Goal: Information Seeking & Learning: Understand process/instructions

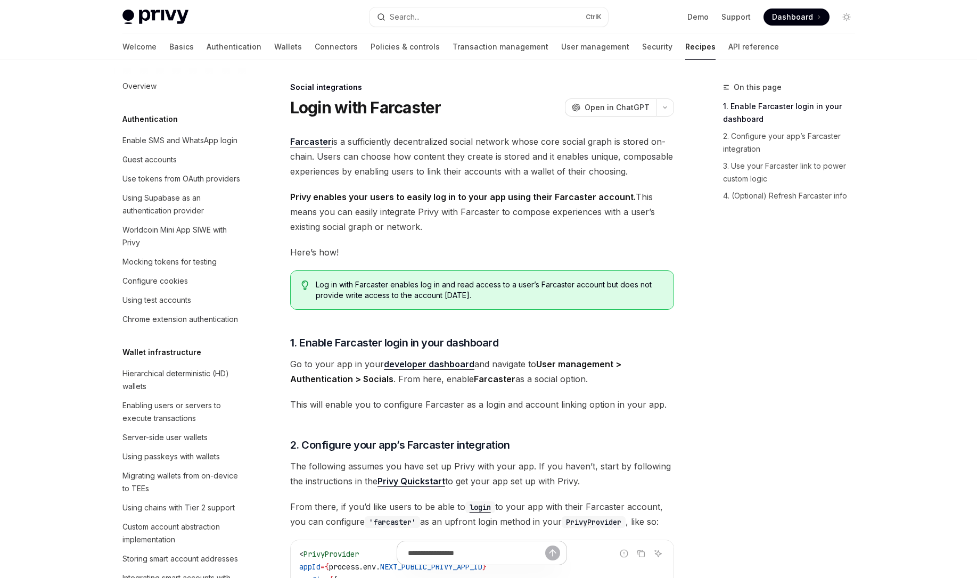
scroll to position [716, 0]
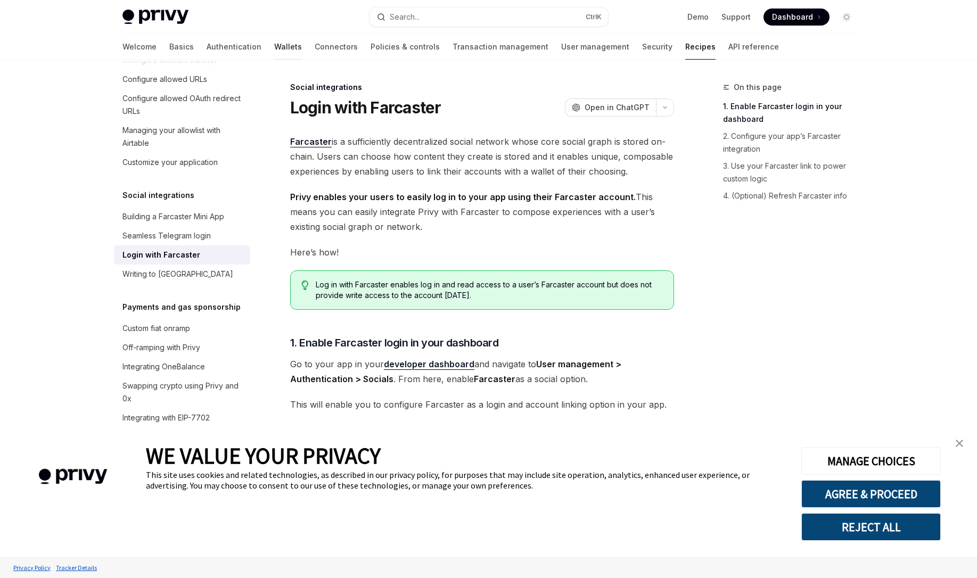
click at [274, 46] on link "Wallets" at bounding box center [288, 47] width 28 height 26
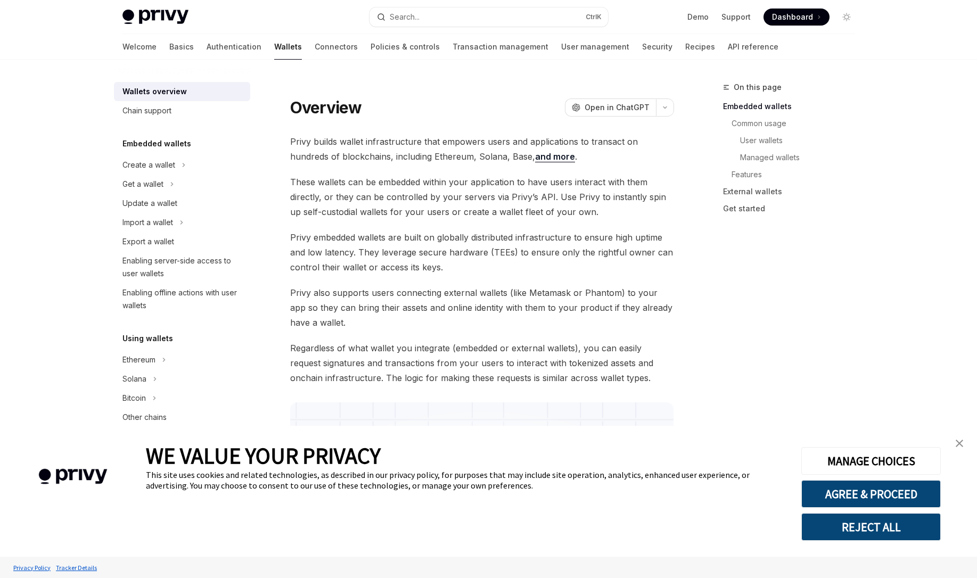
click at [959, 447] on link "close banner" at bounding box center [959, 443] width 21 height 21
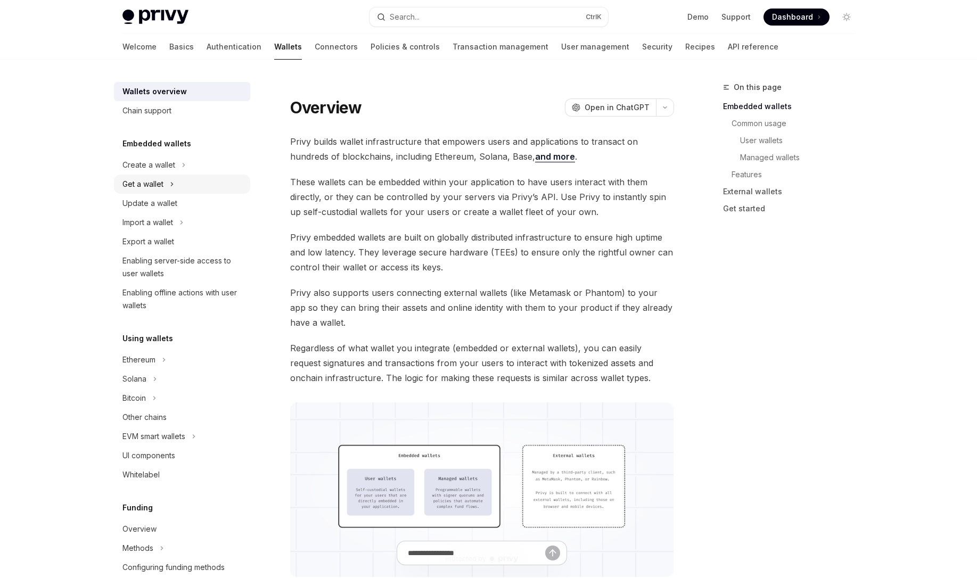
click at [159, 186] on div "Get a wallet" at bounding box center [142, 184] width 41 height 13
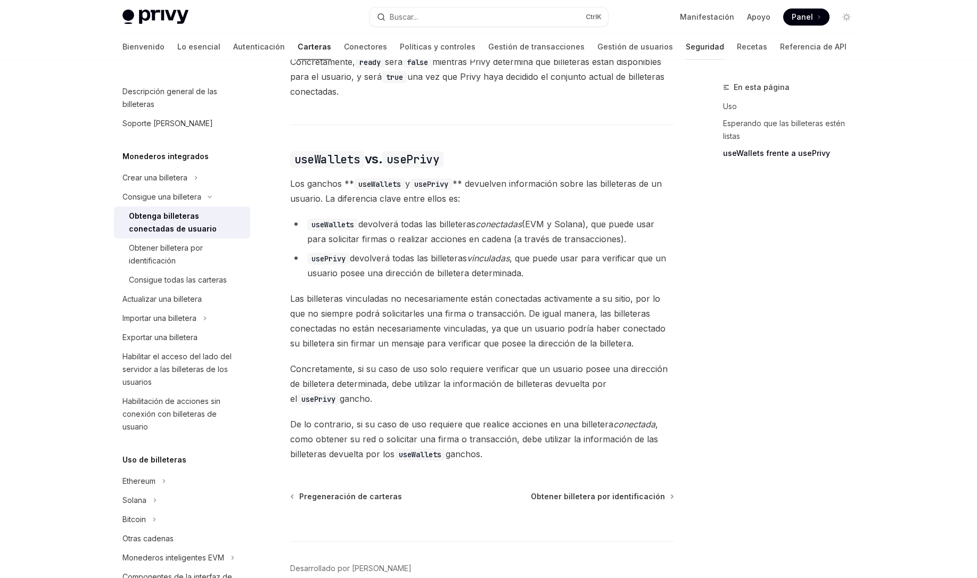
scroll to position [845, 0]
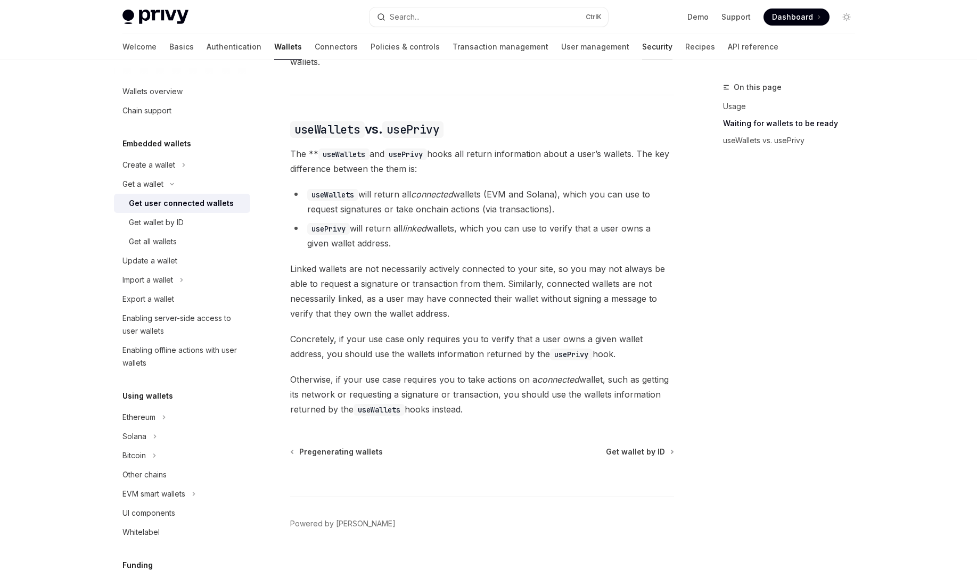
click at [527, 225] on li "usePrivy will return all linked wallets, which you can use to verify that a use…" at bounding box center [482, 236] width 384 height 30
click at [190, 221] on div "Get wallet by ID" at bounding box center [186, 222] width 115 height 13
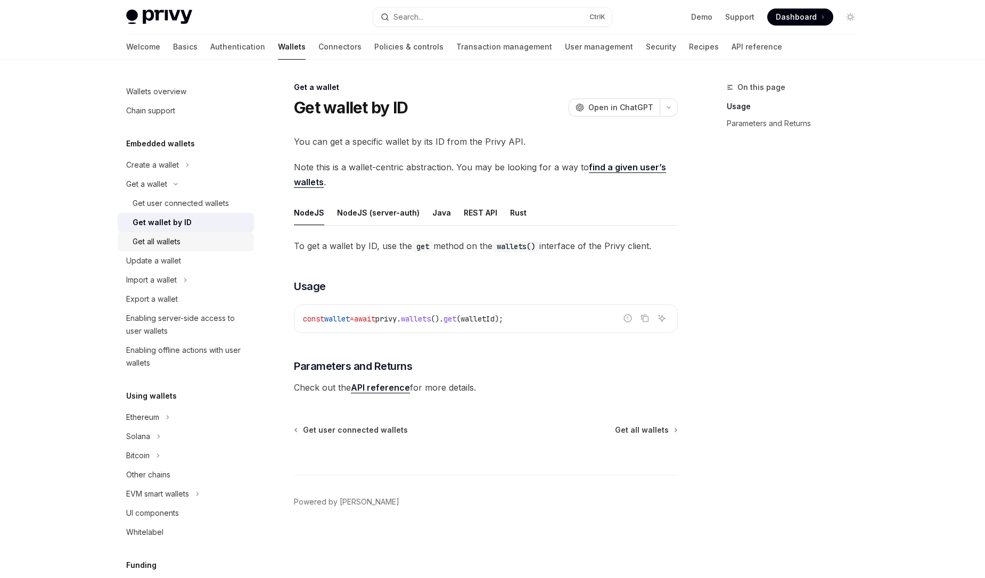
click at [175, 245] on div "Get all wallets" at bounding box center [157, 241] width 48 height 13
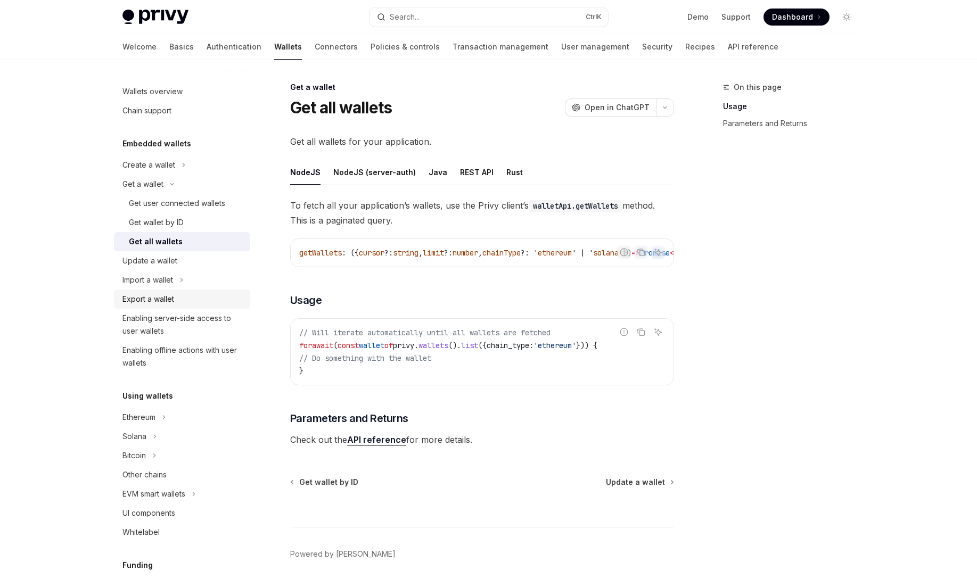
click at [179, 300] on div "Export a wallet" at bounding box center [182, 299] width 121 height 13
type textarea "*"
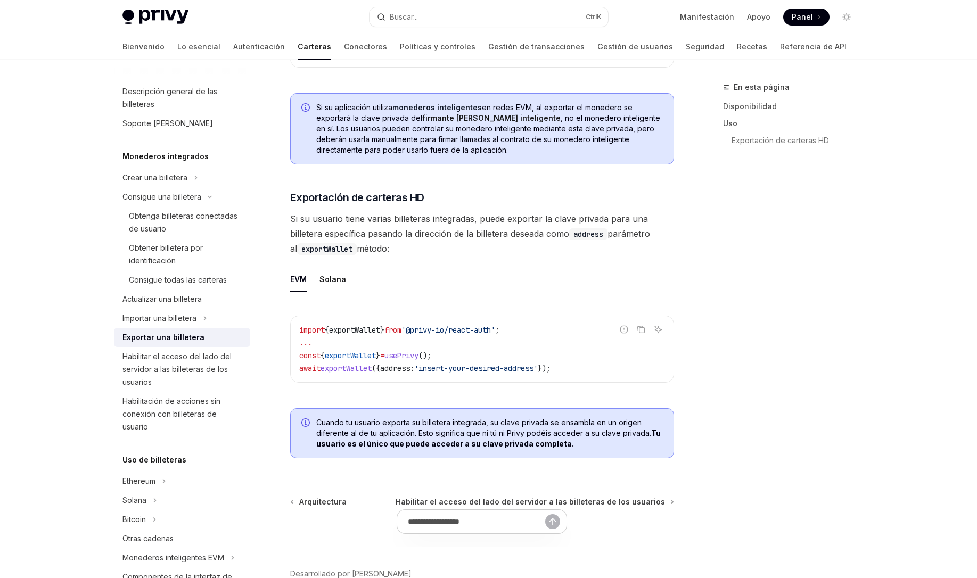
scroll to position [958, 0]
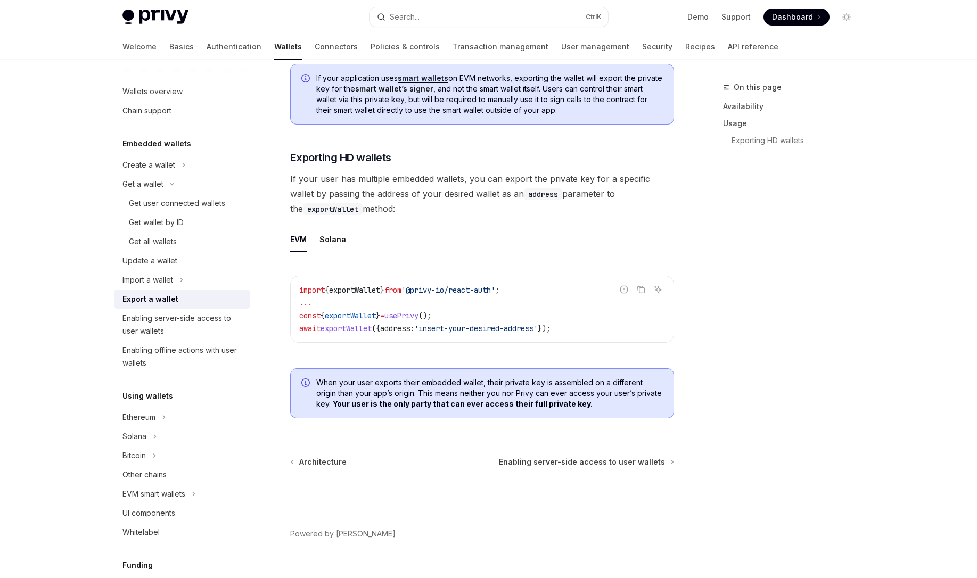
click at [732, 243] on div "On this page Availability Usage Exporting HD wallets" at bounding box center [783, 329] width 162 height 497
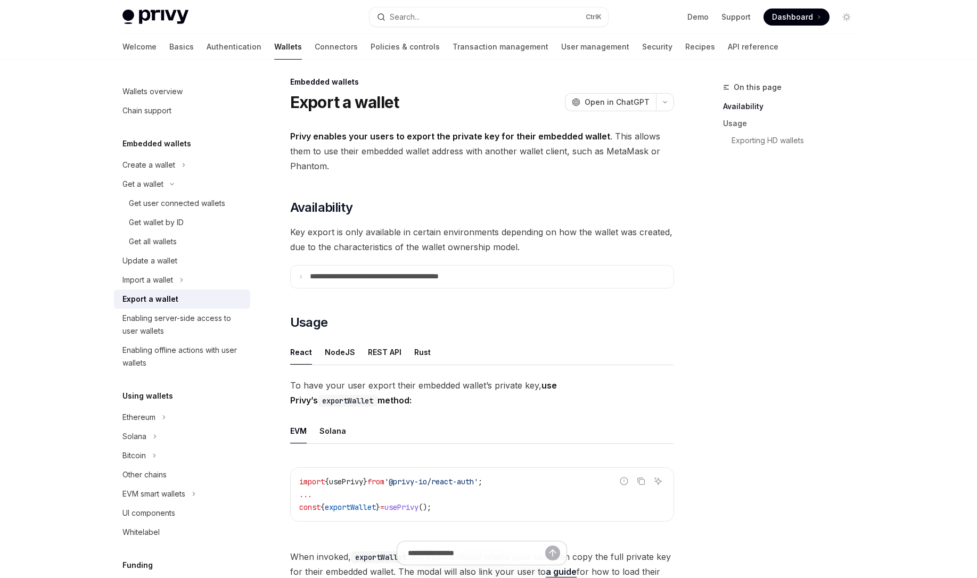
scroll to position [0, 0]
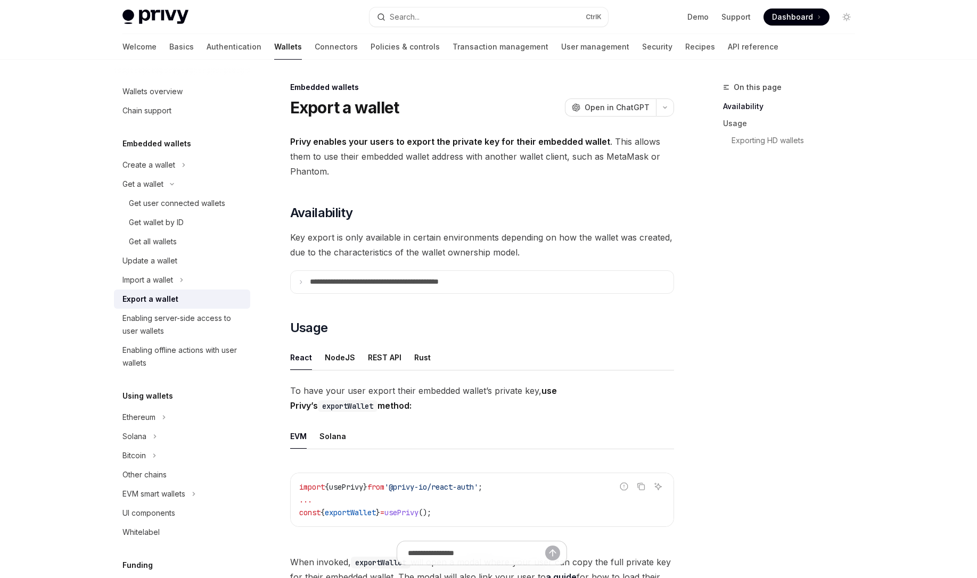
click at [489, 177] on span "Privy enables your users to export the private key for their embedded wallet . …" at bounding box center [482, 156] width 384 height 45
